Goal: Transaction & Acquisition: Purchase product/service

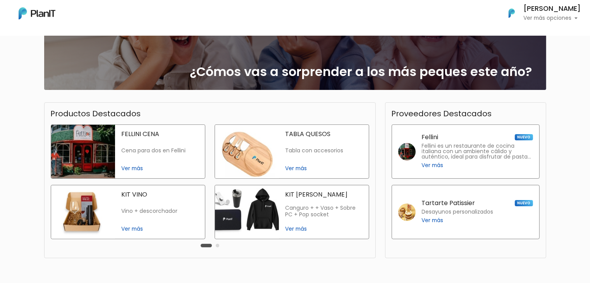
scroll to position [141, 0]
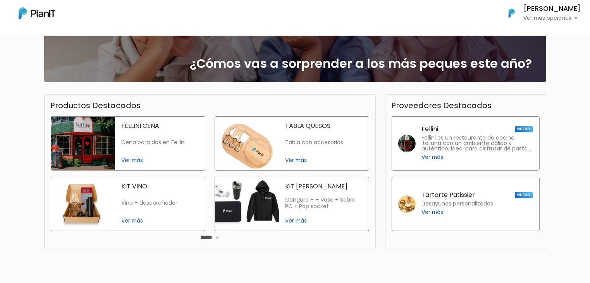
click at [310, 131] on div "TABLA QUESOS Tabla con accesorios Ver más" at bounding box center [324, 143] width 90 height 53
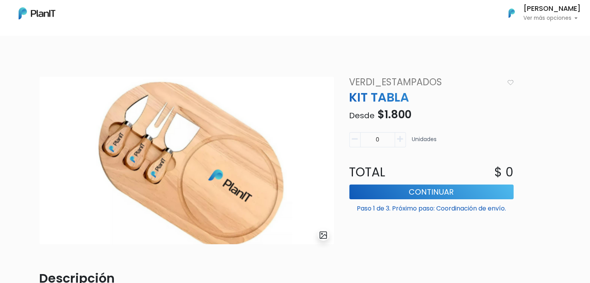
drag, startPoint x: 595, startPoint y: 75, endPoint x: 549, endPoint y: -34, distance: 118.1
click at [549, 0] on html "Mis Compras Mi Lista Editar Información Cerrar Sesión [PERSON_NAME] Ver más opc…" at bounding box center [295, 141] width 590 height 283
click at [525, 16] on p "Ver más opciones" at bounding box center [552, 18] width 57 height 5
click at [535, 70] on link "Cerrar Sesión" at bounding box center [546, 73] width 69 height 16
